Goal: Information Seeking & Learning: Learn about a topic

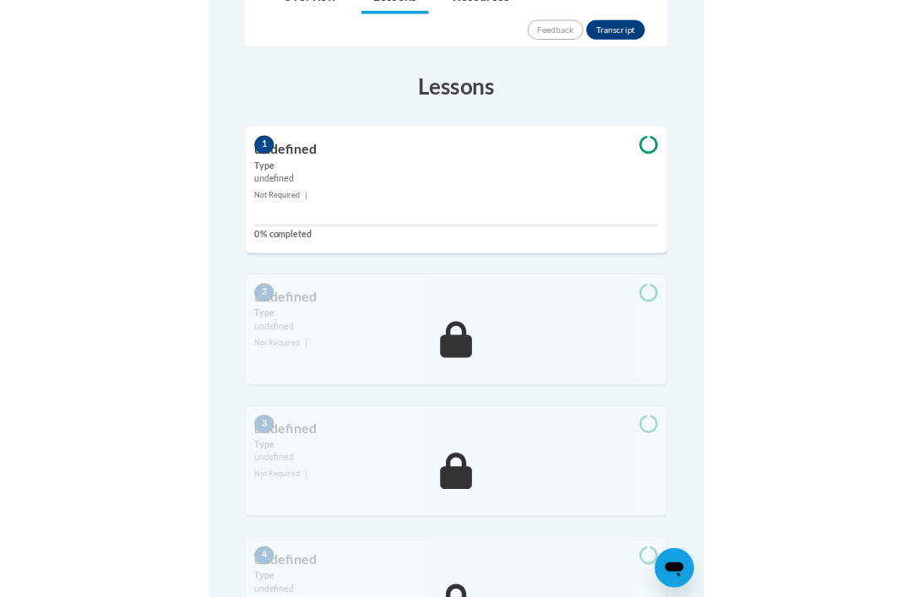
scroll to position [359, 0]
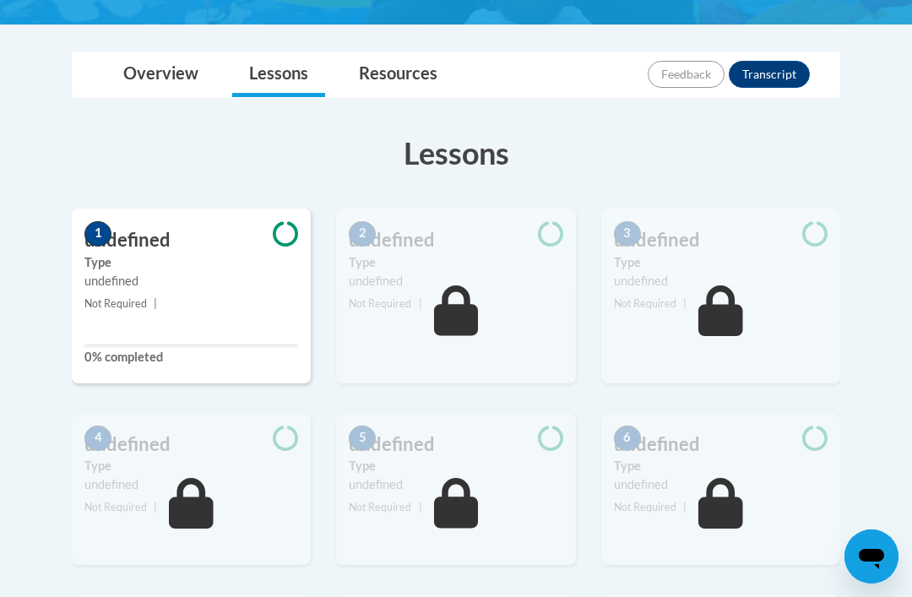
click at [167, 77] on link "Overview" at bounding box center [160, 74] width 109 height 45
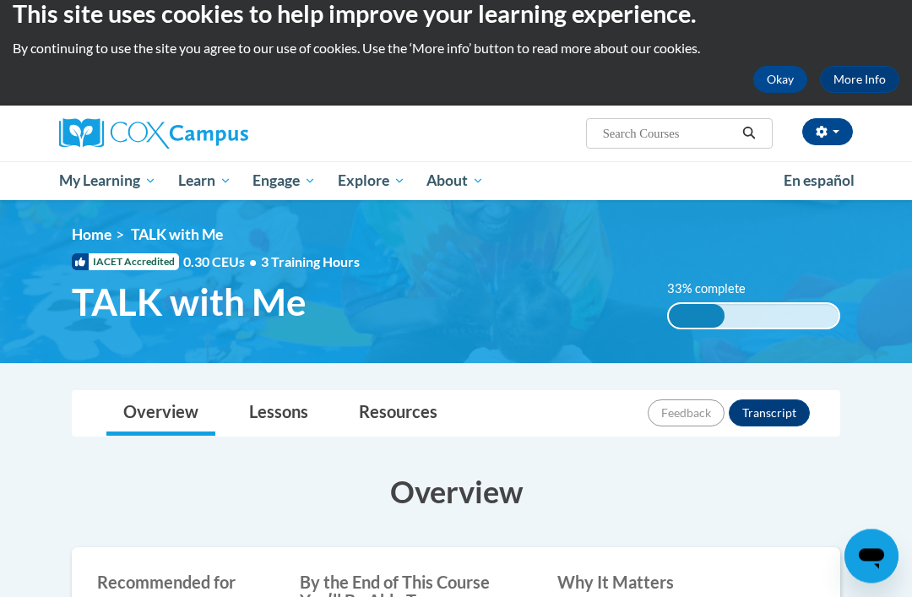
scroll to position [0, 0]
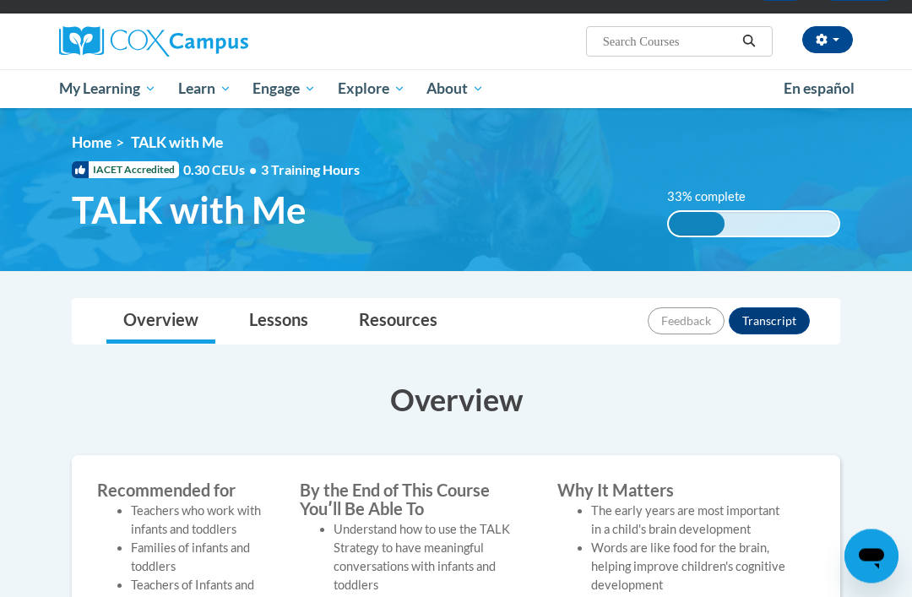
click at [382, 311] on link "Resources" at bounding box center [398, 322] width 112 height 45
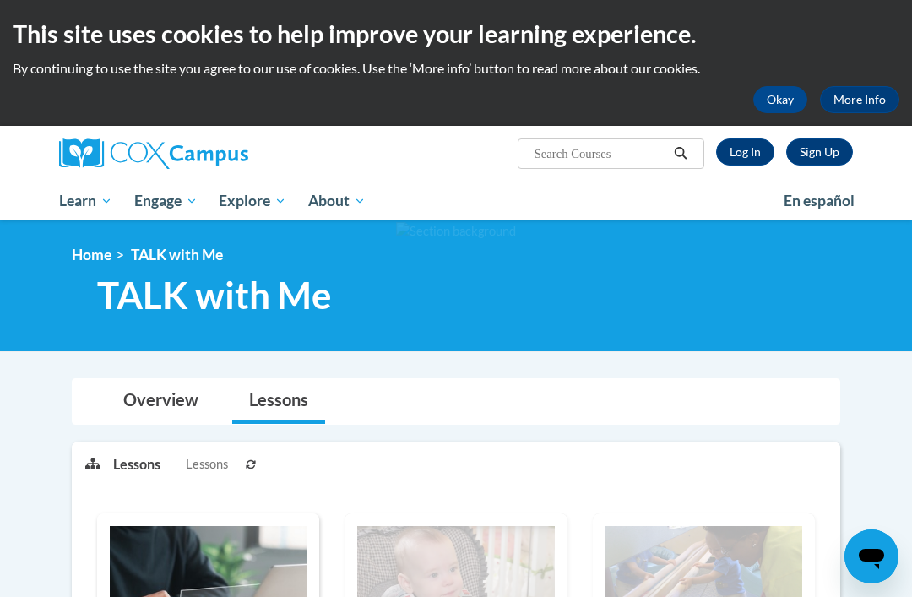
click at [246, 465] on icon at bounding box center [251, 464] width 10 height 10
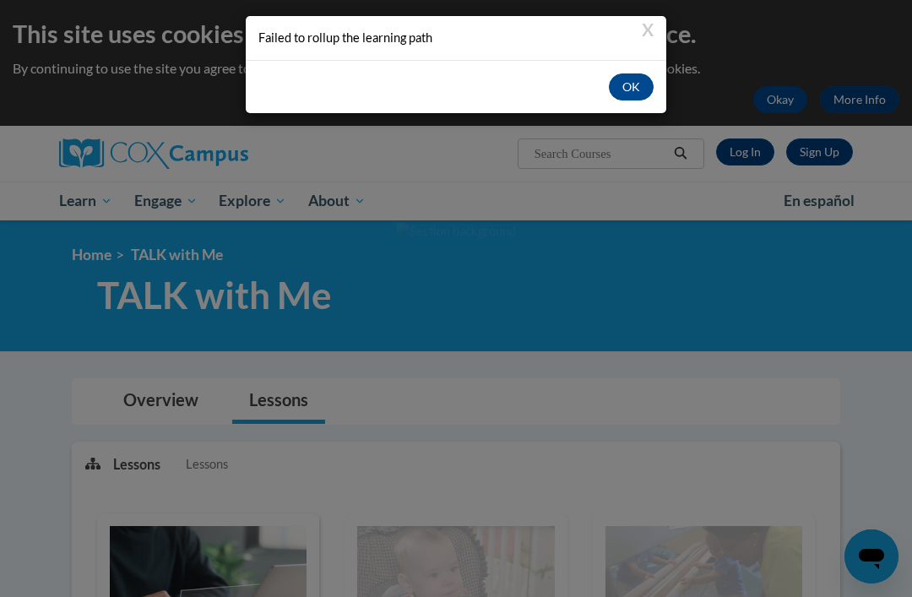
click at [632, 94] on button "OK" at bounding box center [631, 86] width 45 height 27
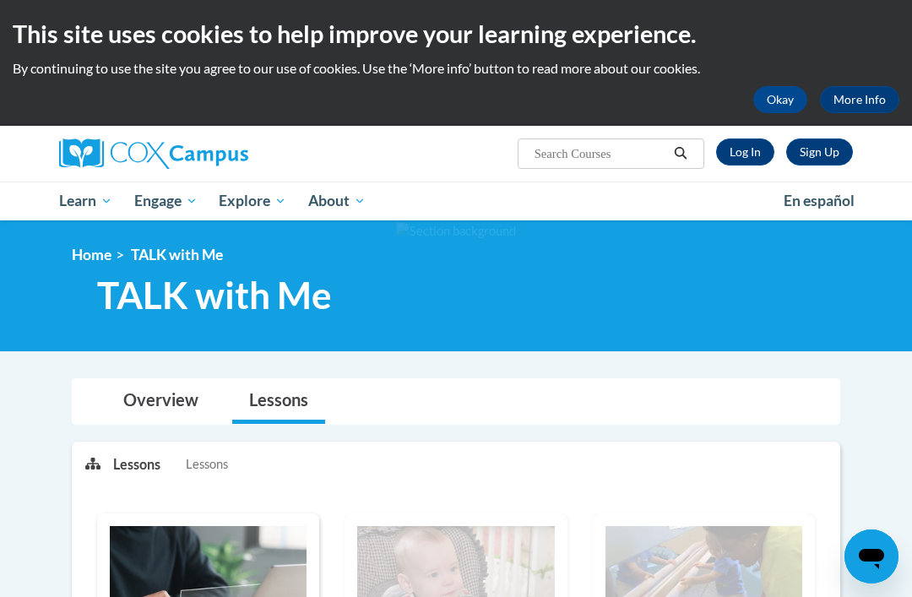
click at [750, 161] on link "Log In" at bounding box center [745, 151] width 58 height 27
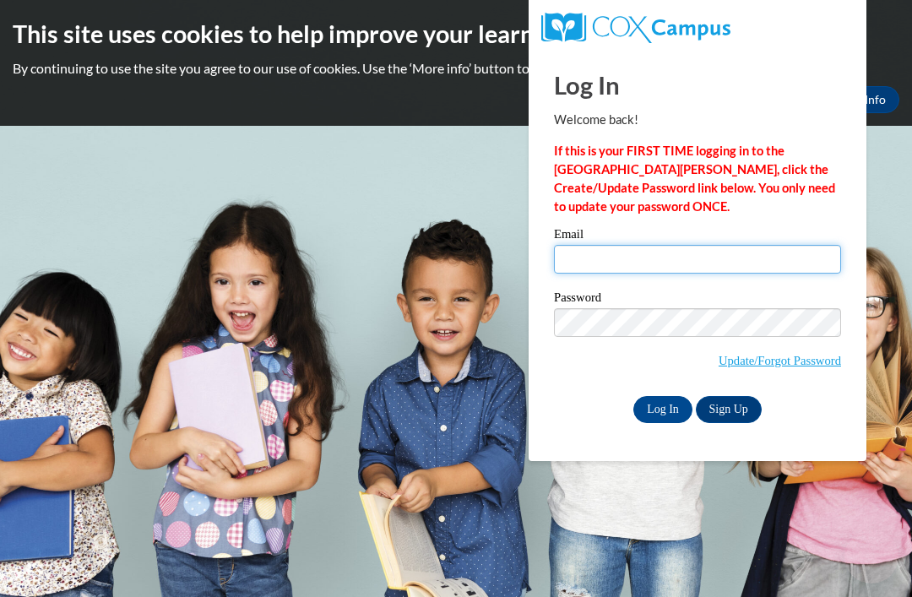
click at [783, 264] on input "Email" at bounding box center [697, 259] width 287 height 29
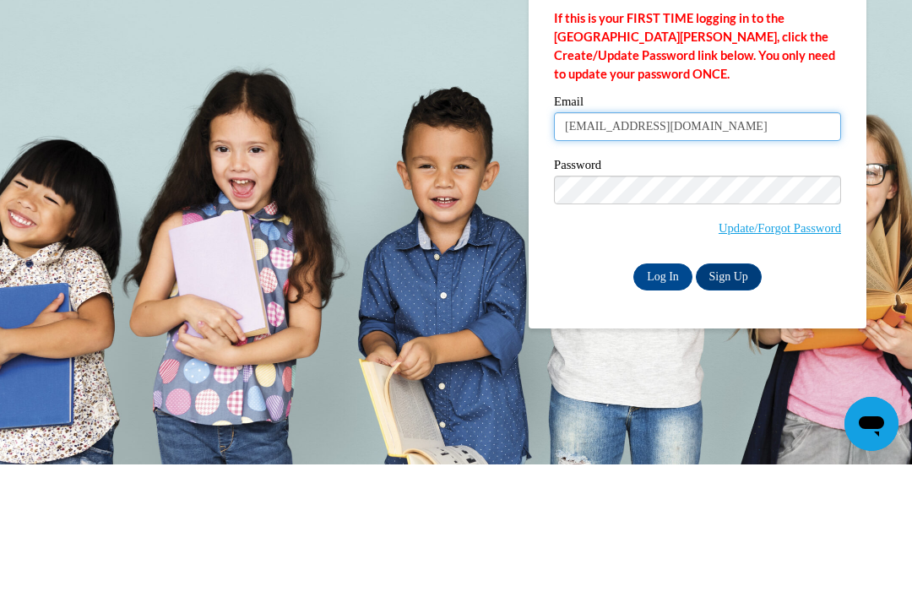
type input "djchilds1959@gmail.com"
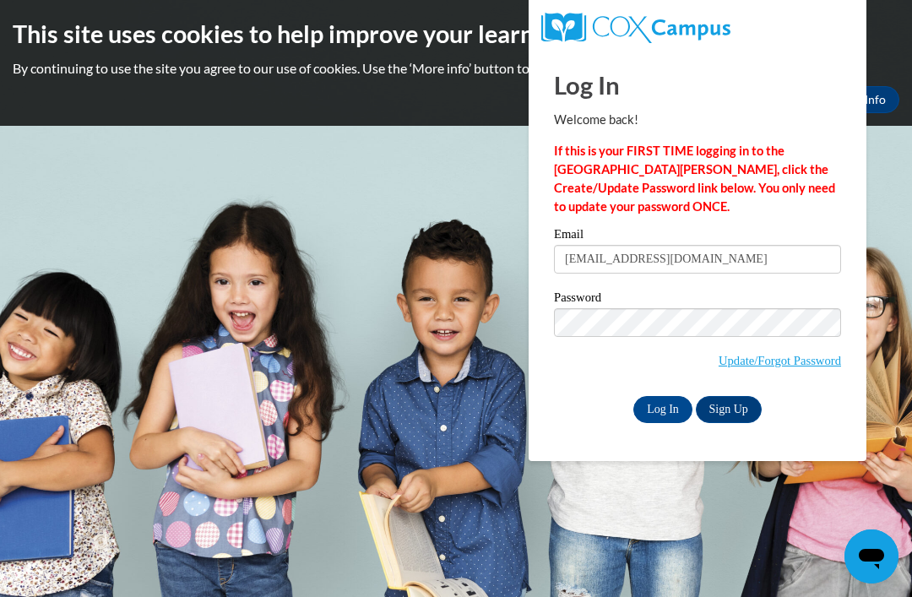
click at [662, 403] on input "Log In" at bounding box center [662, 409] width 59 height 27
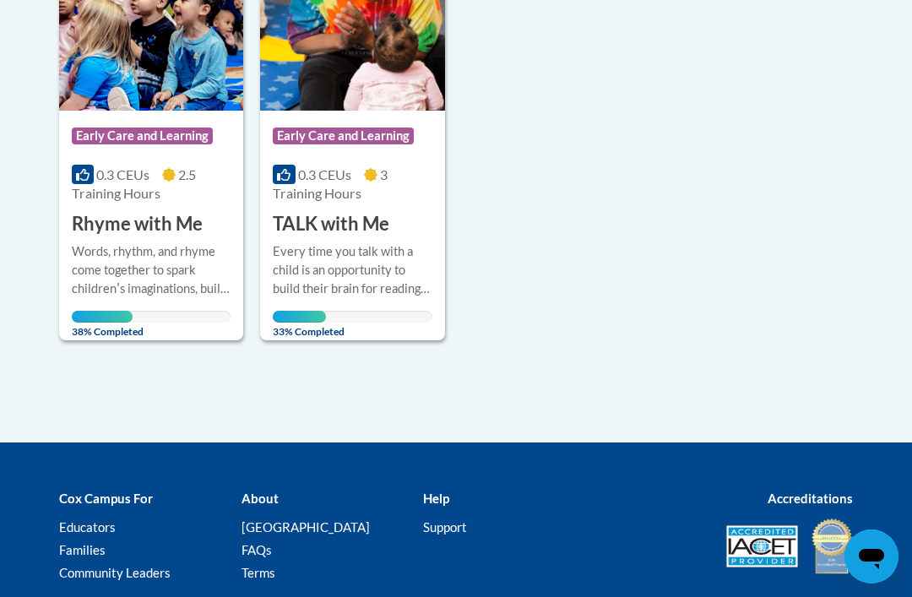
scroll to position [494, 0]
click at [338, 229] on h3 "TALK with Me" at bounding box center [331, 225] width 116 height 26
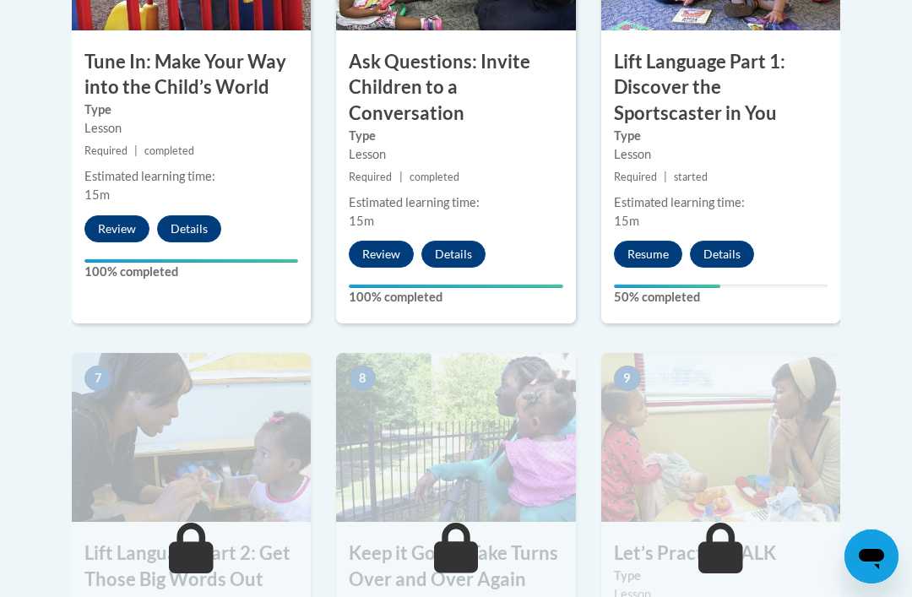
scroll to position [1126, 0]
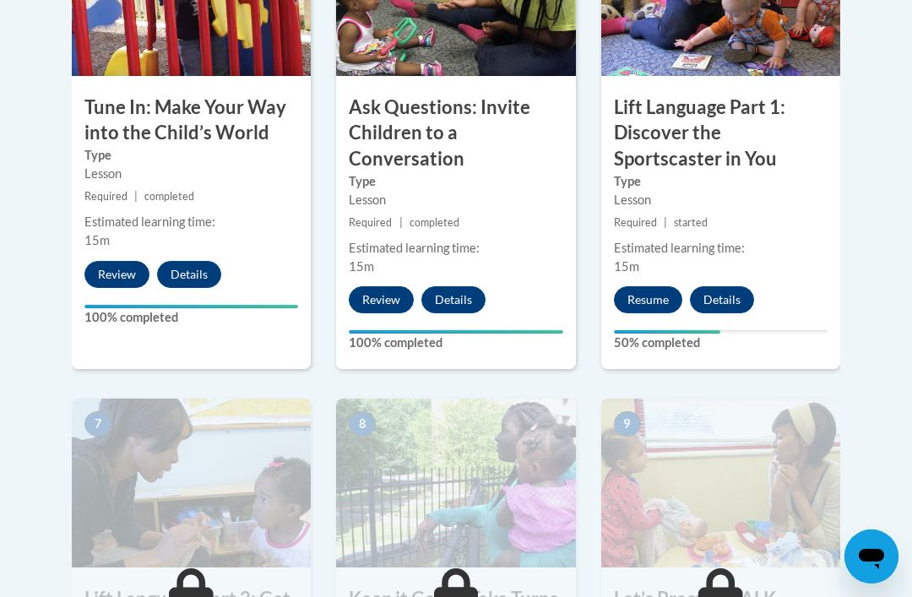
click at [658, 297] on button "Resume" at bounding box center [648, 299] width 68 height 27
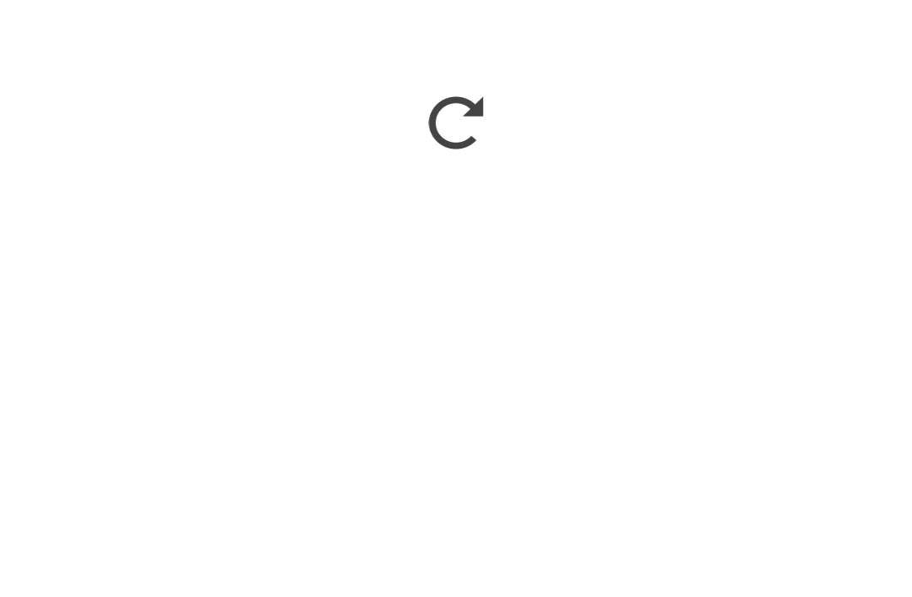
scroll to position [895, 0]
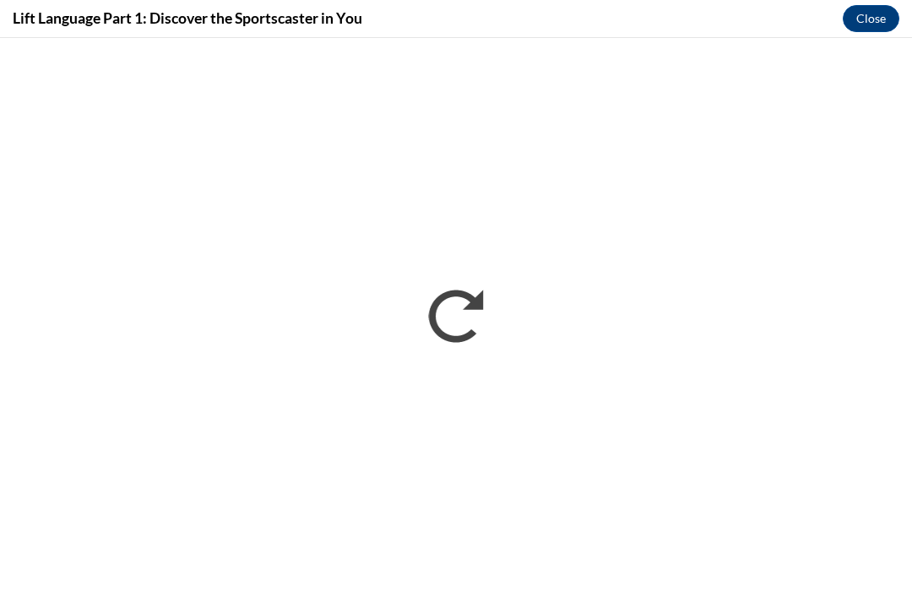
click at [879, 14] on button "Close" at bounding box center [870, 18] width 57 height 27
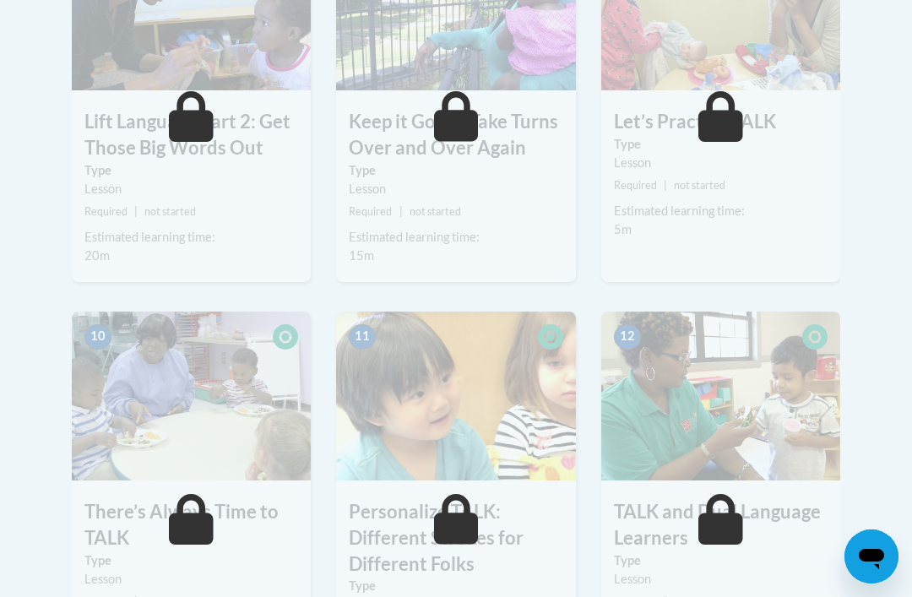
scroll to position [1602, 0]
